Goal: Obtain resource: Download file/media

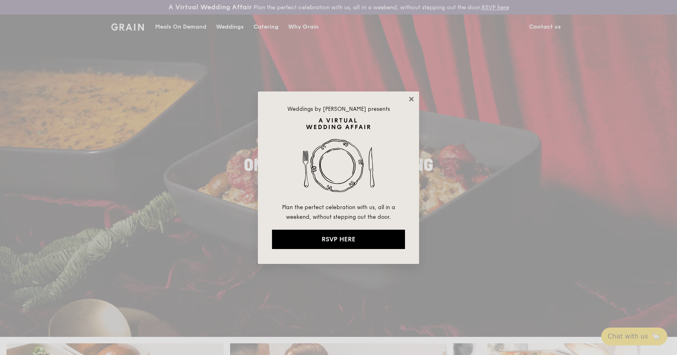
click at [411, 99] on icon at bounding box center [411, 99] width 4 height 4
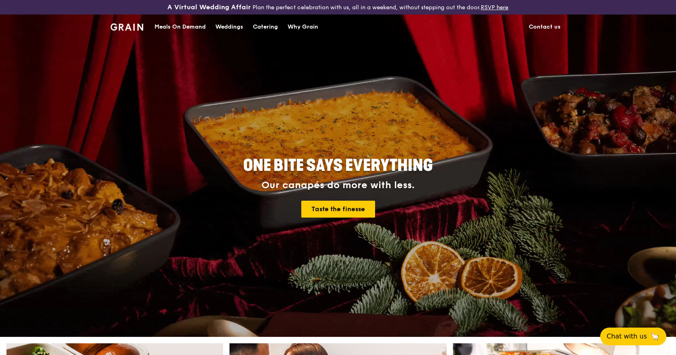
click at [269, 27] on div "Catering" at bounding box center [265, 27] width 25 height 24
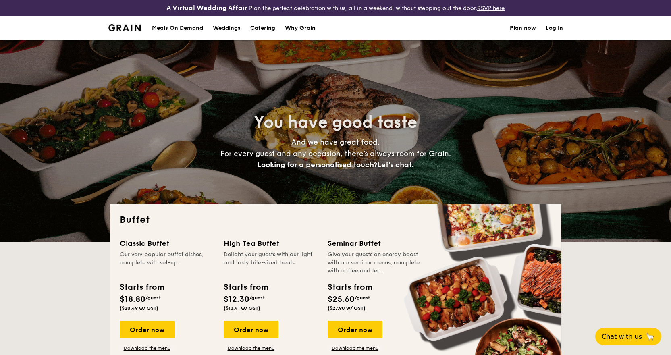
select select
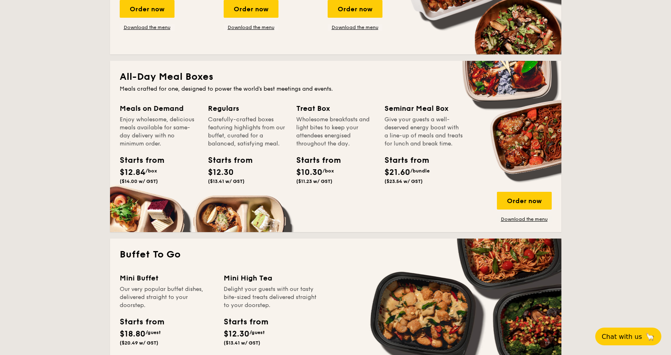
scroll to position [323, 0]
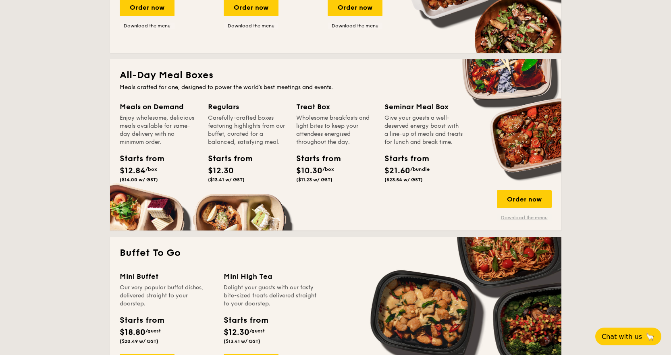
click at [515, 216] on link "Download the menu" at bounding box center [524, 218] width 55 height 6
